Goal: Transaction & Acquisition: Download file/media

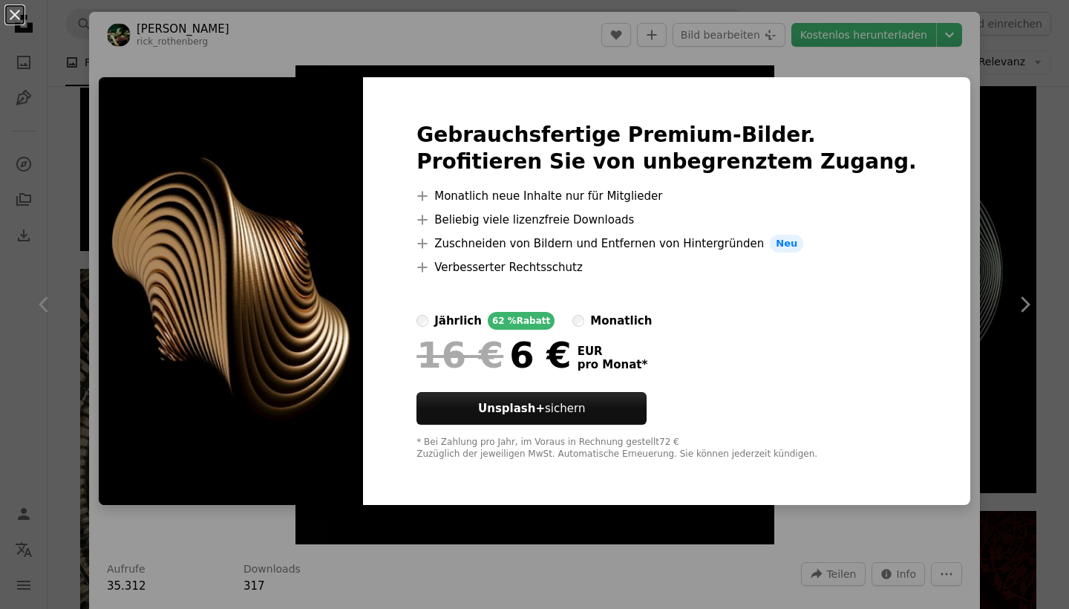
scroll to position [1542, 0]
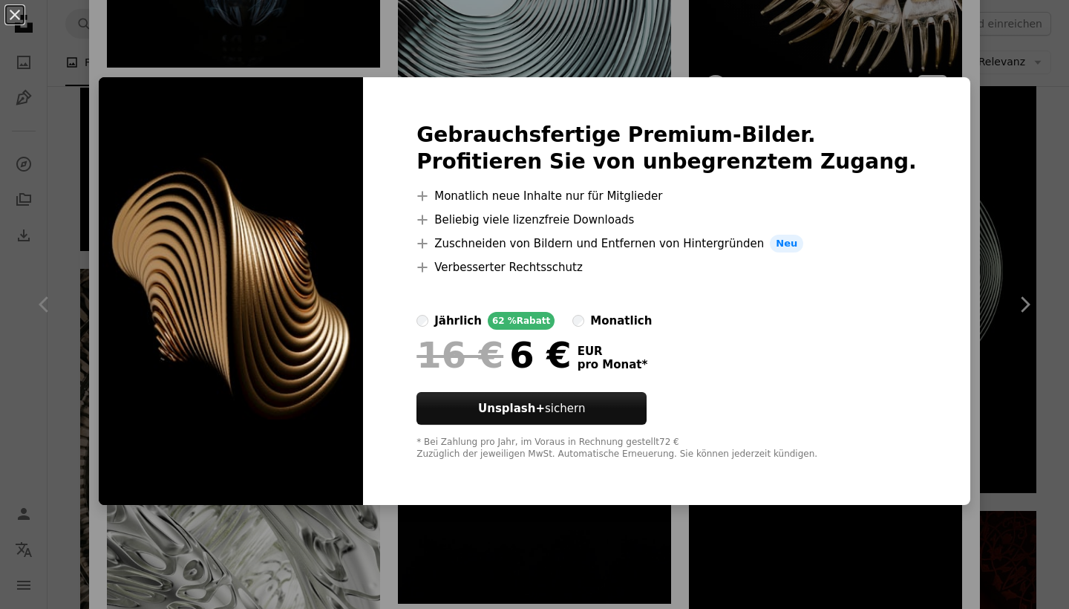
click at [939, 31] on div "An X shape Gebrauchsfertige Premium-Bilder. Profitieren Sie von unbegrenztem Zu…" at bounding box center [534, 304] width 1069 height 609
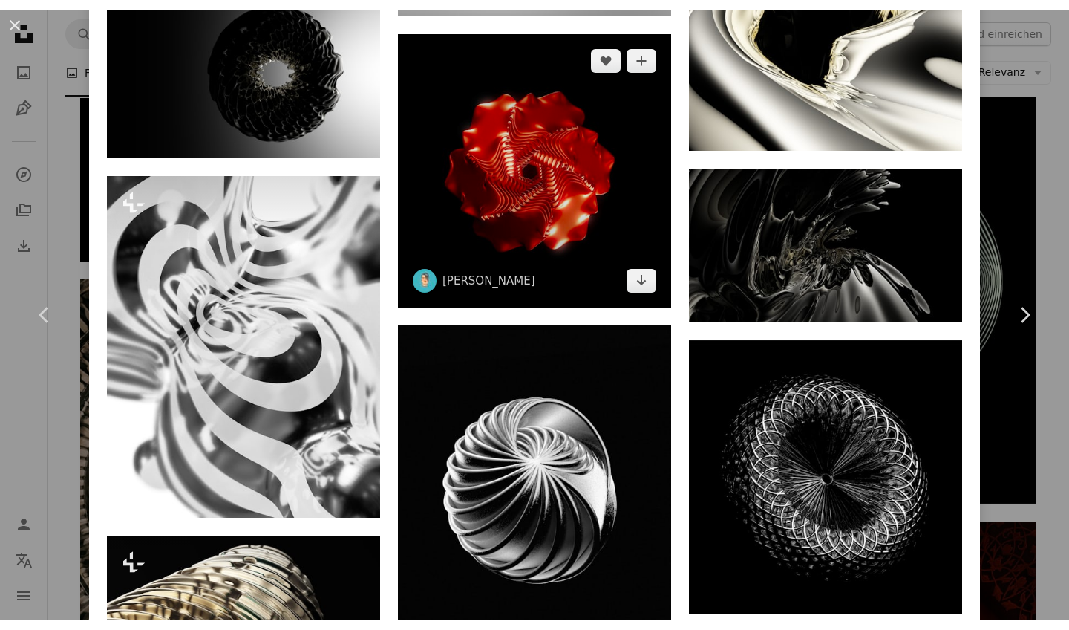
scroll to position [2316, 0]
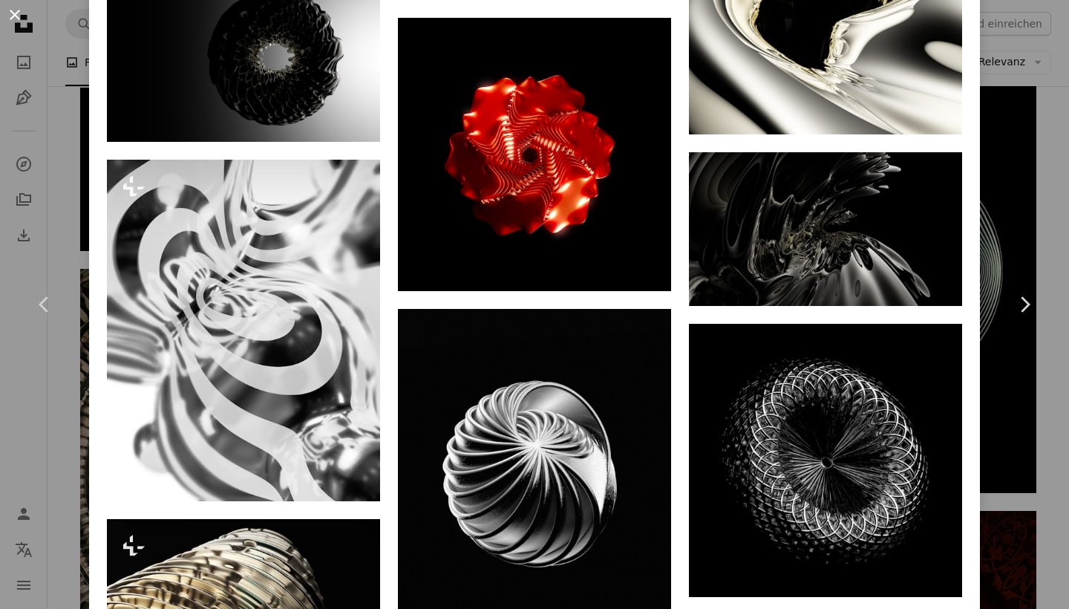
click at [13, 16] on button "An X shape" at bounding box center [15, 15] width 18 height 18
